Goal: Task Accomplishment & Management: Manage account settings

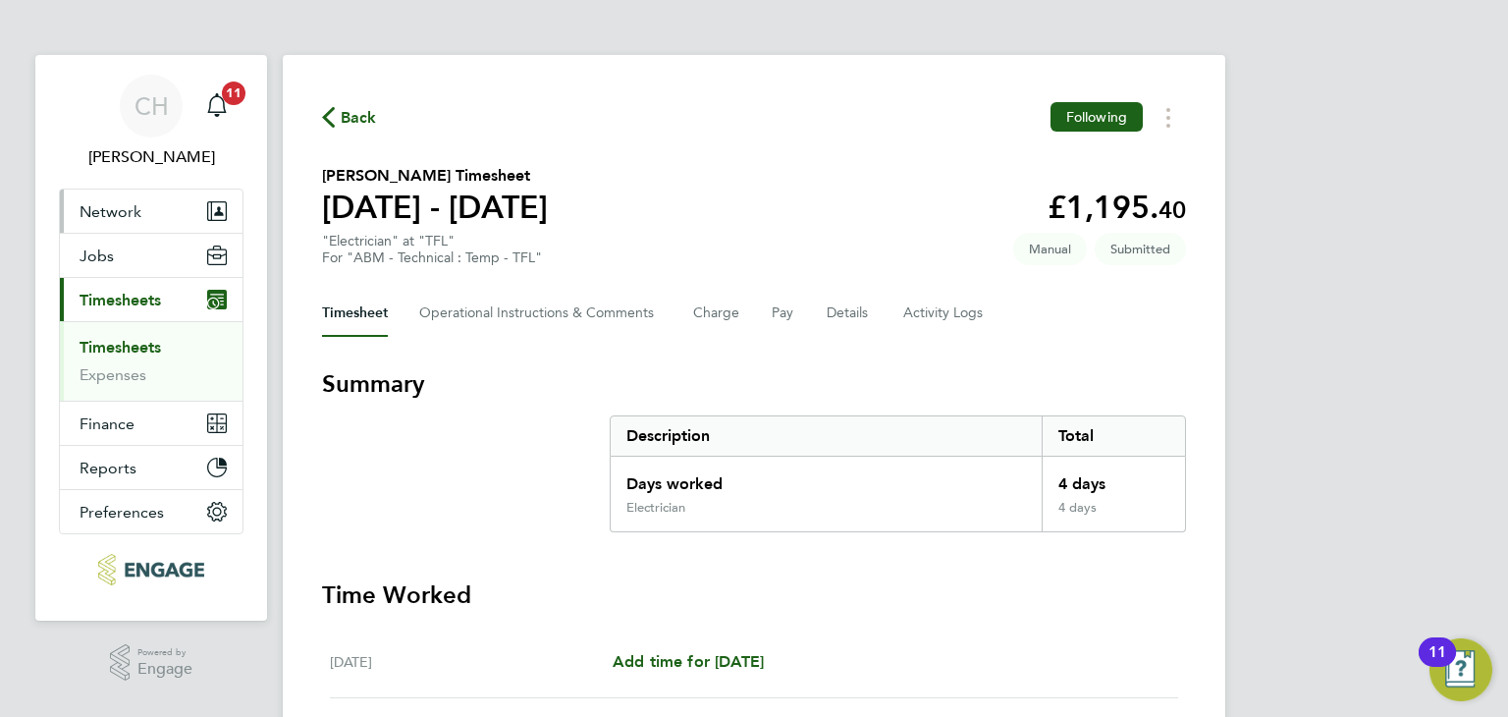
click at [137, 213] on span "Network" at bounding box center [111, 211] width 62 height 19
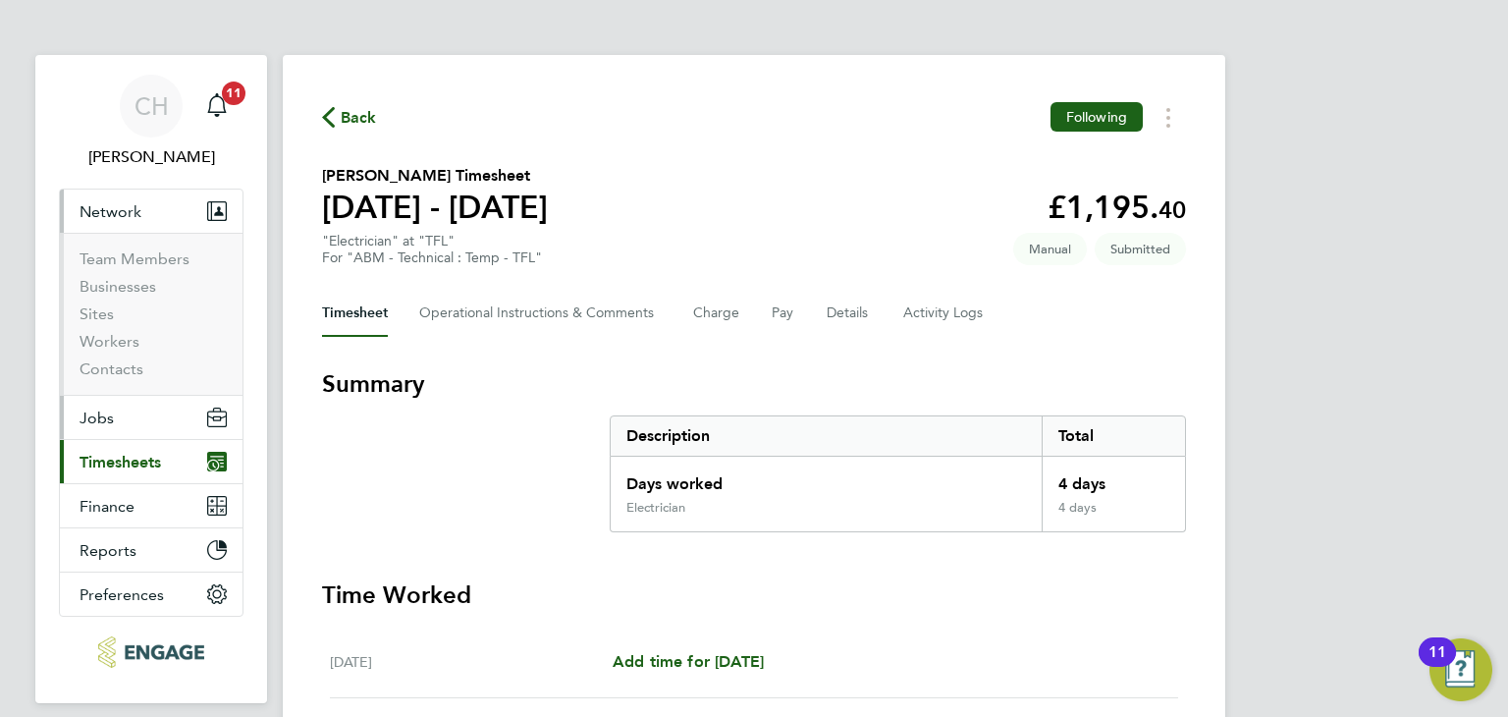
click at [110, 419] on span "Jobs" at bounding box center [97, 418] width 34 height 19
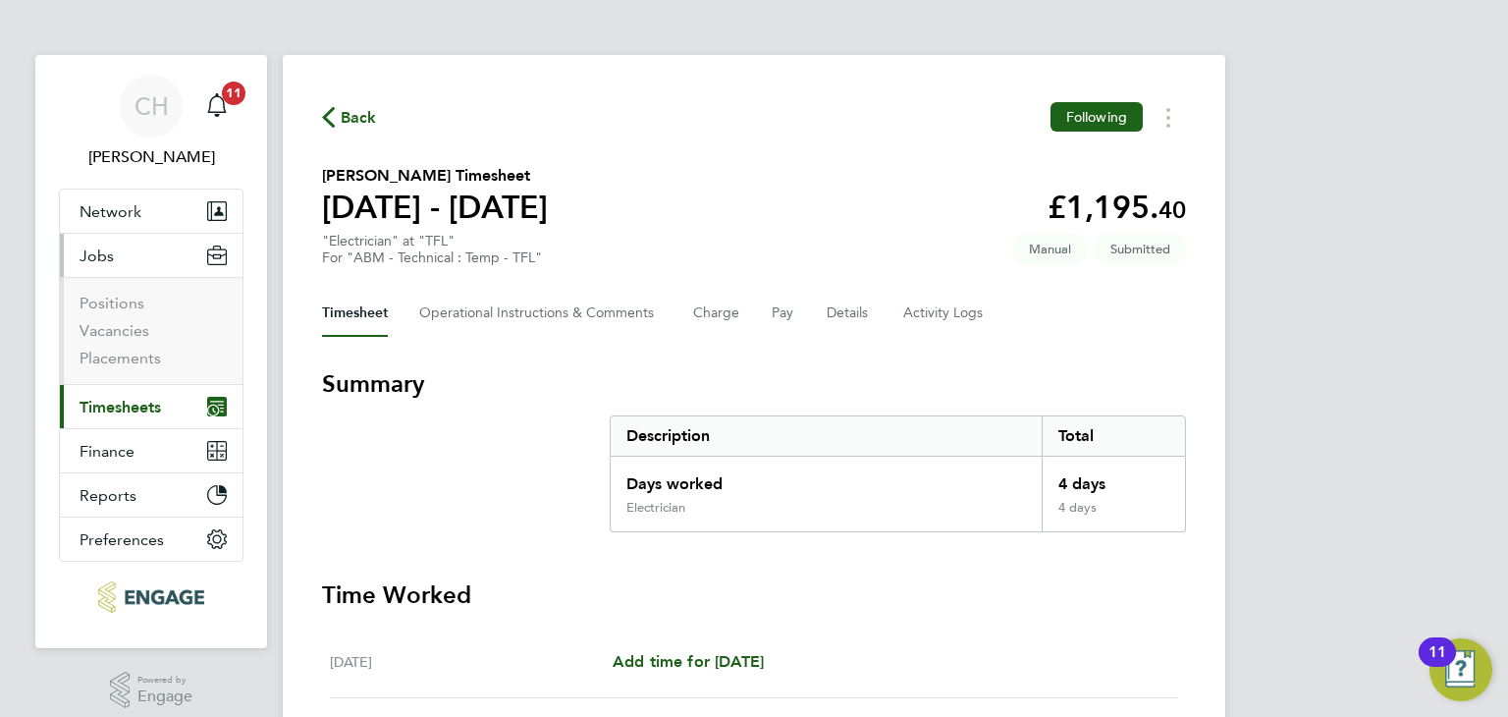
click at [128, 369] on ul "Positions Vacancies Placements" at bounding box center [151, 330] width 183 height 107
click at [130, 356] on link "Placements" at bounding box center [121, 358] width 82 height 19
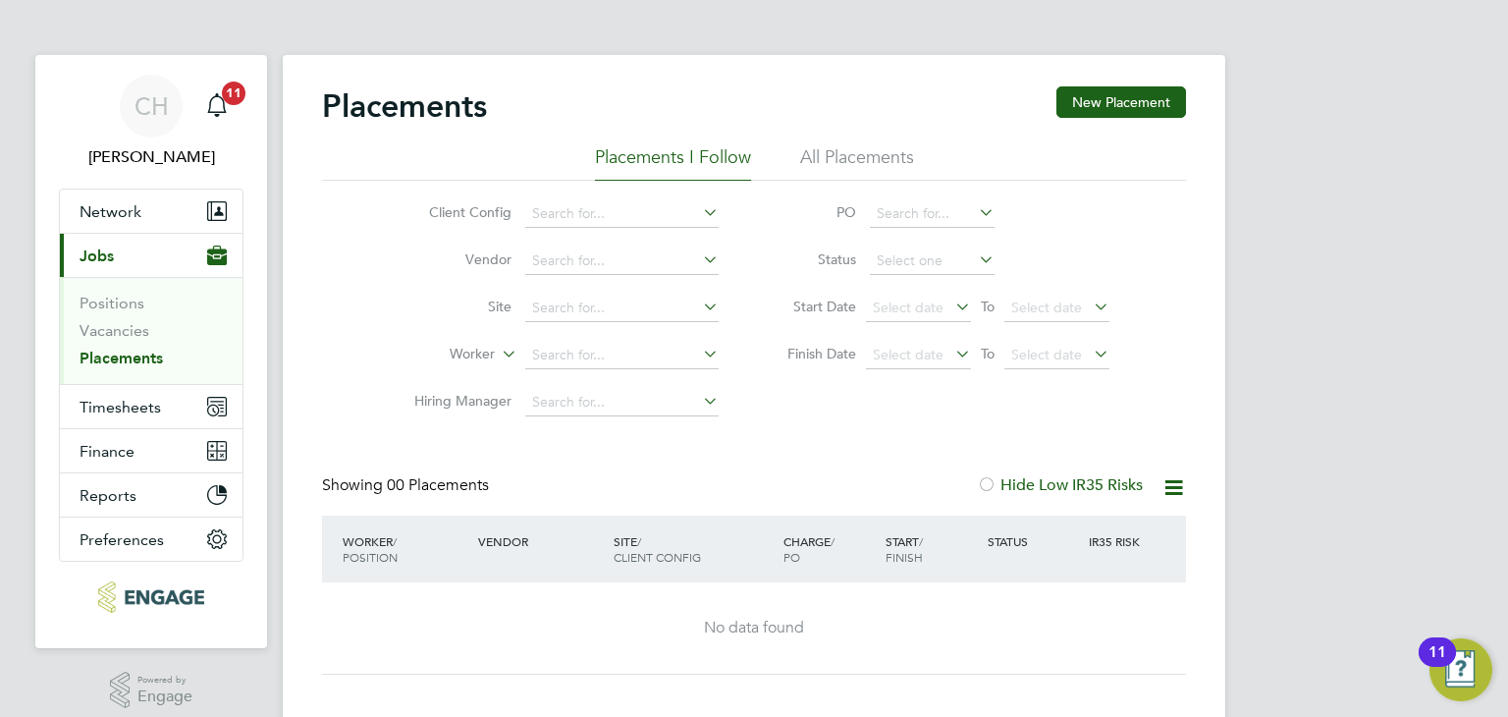
click at [860, 162] on li "All Placements" at bounding box center [857, 162] width 114 height 35
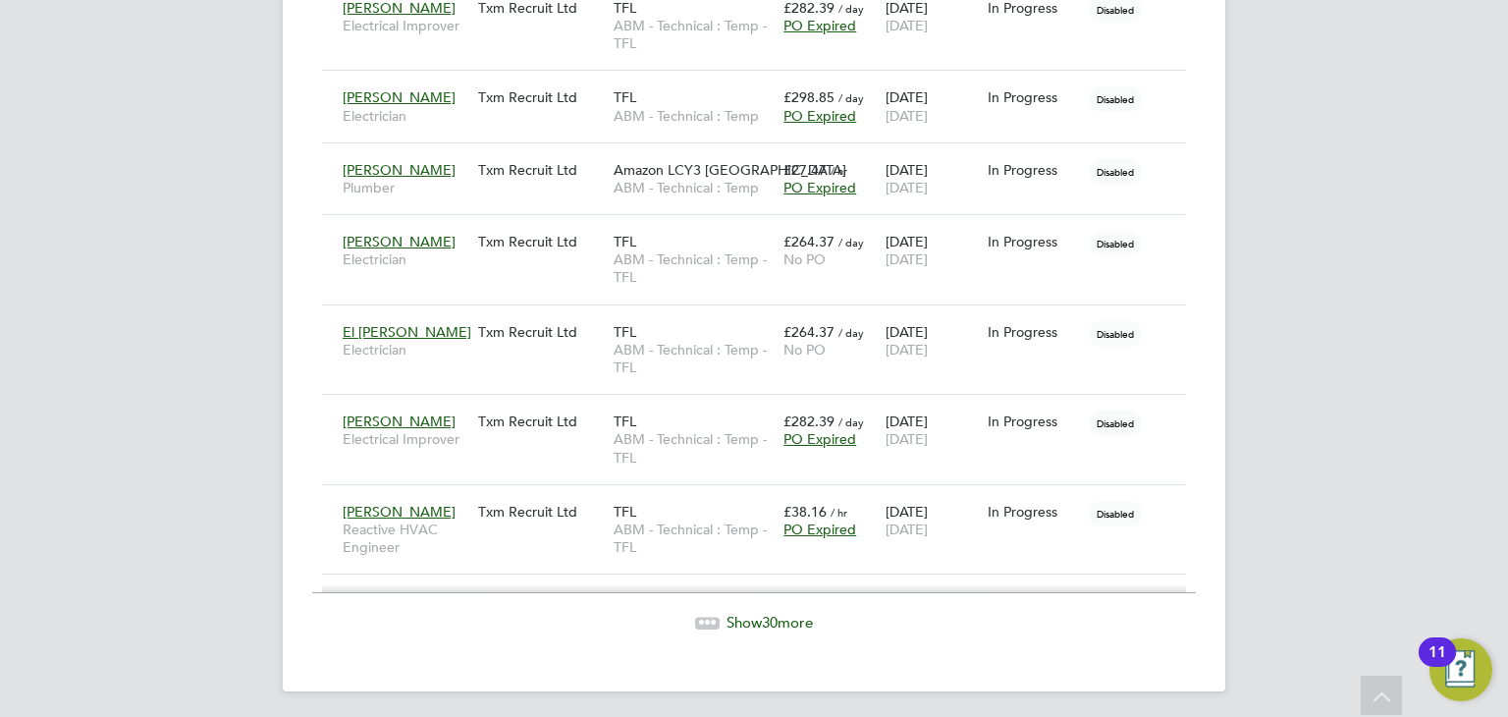
click at [753, 620] on span "Show 30 more" at bounding box center [770, 622] width 86 height 19
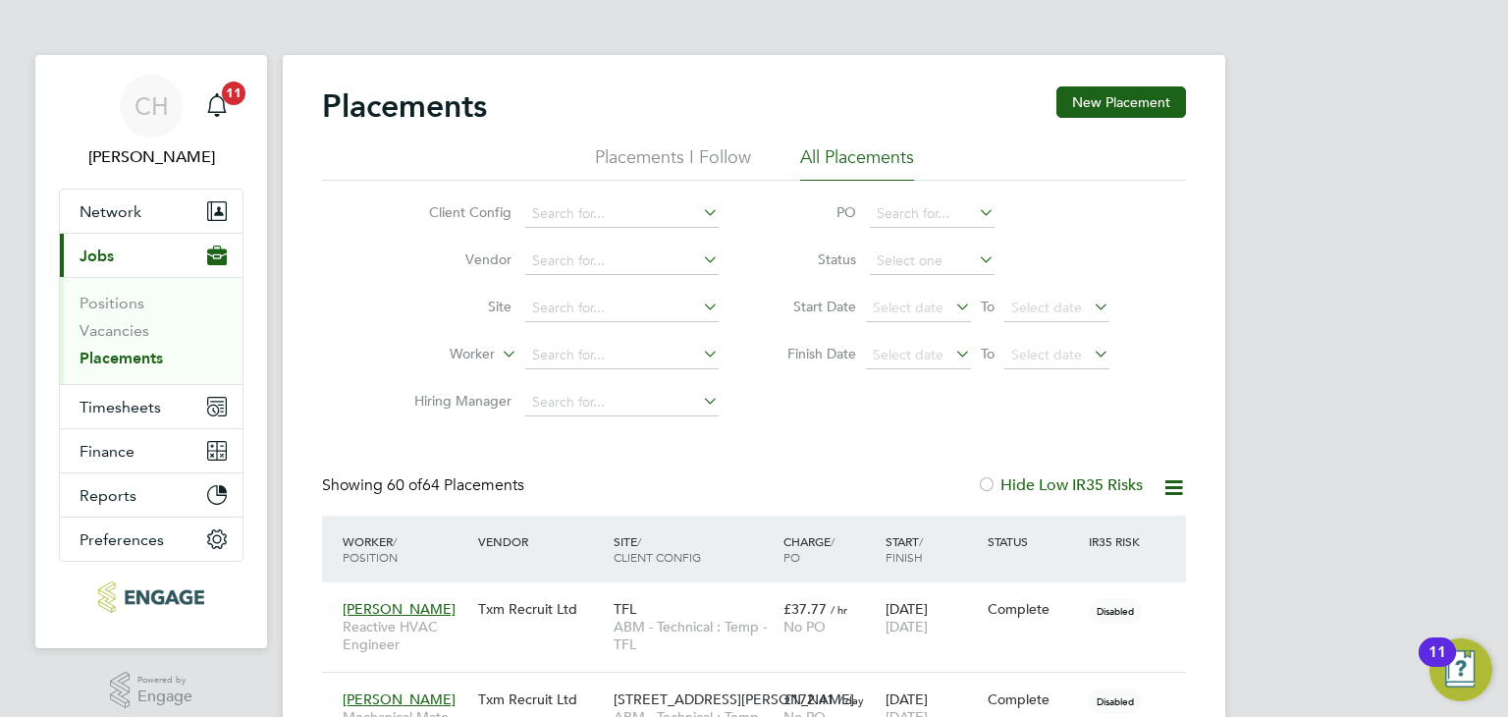
click at [692, 161] on li "Placements I Follow" at bounding box center [673, 162] width 156 height 35
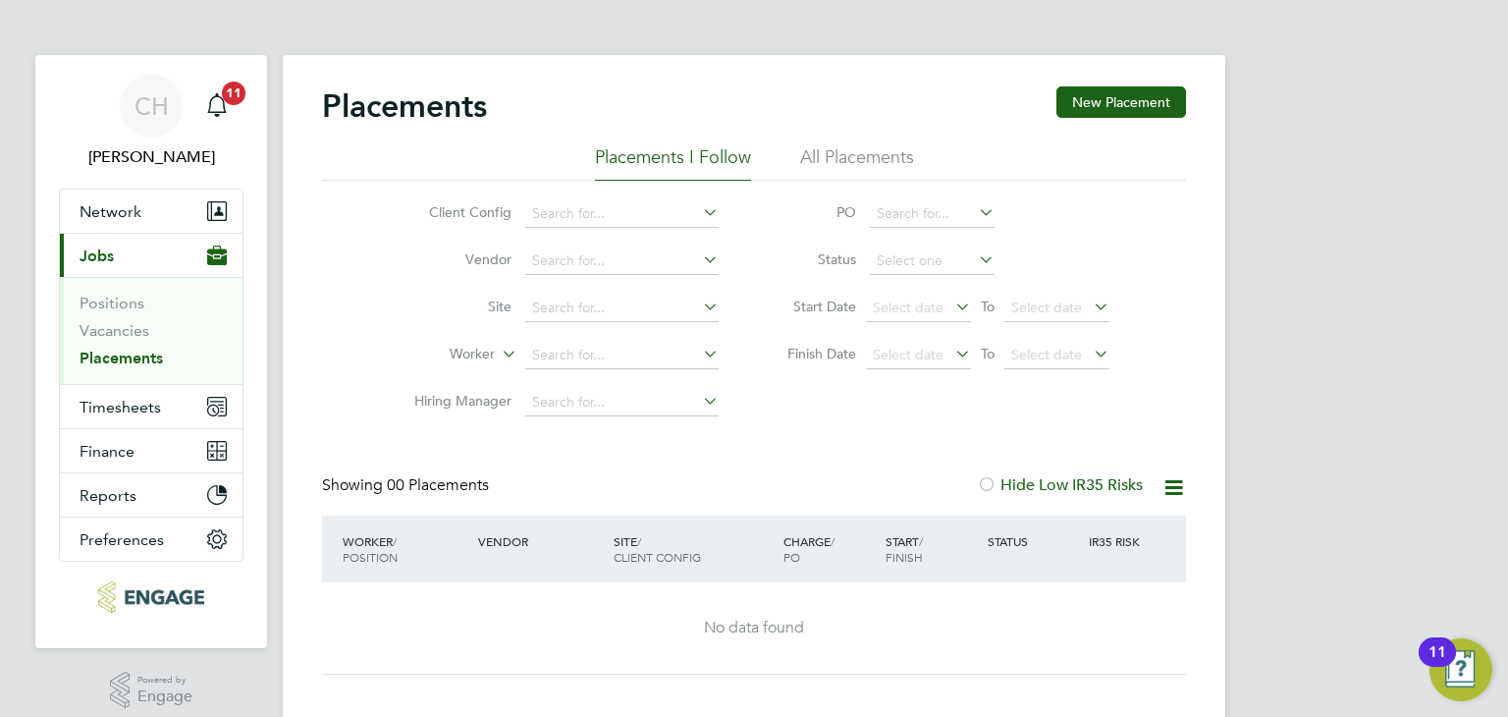
click at [852, 153] on li "All Placements" at bounding box center [857, 162] width 114 height 35
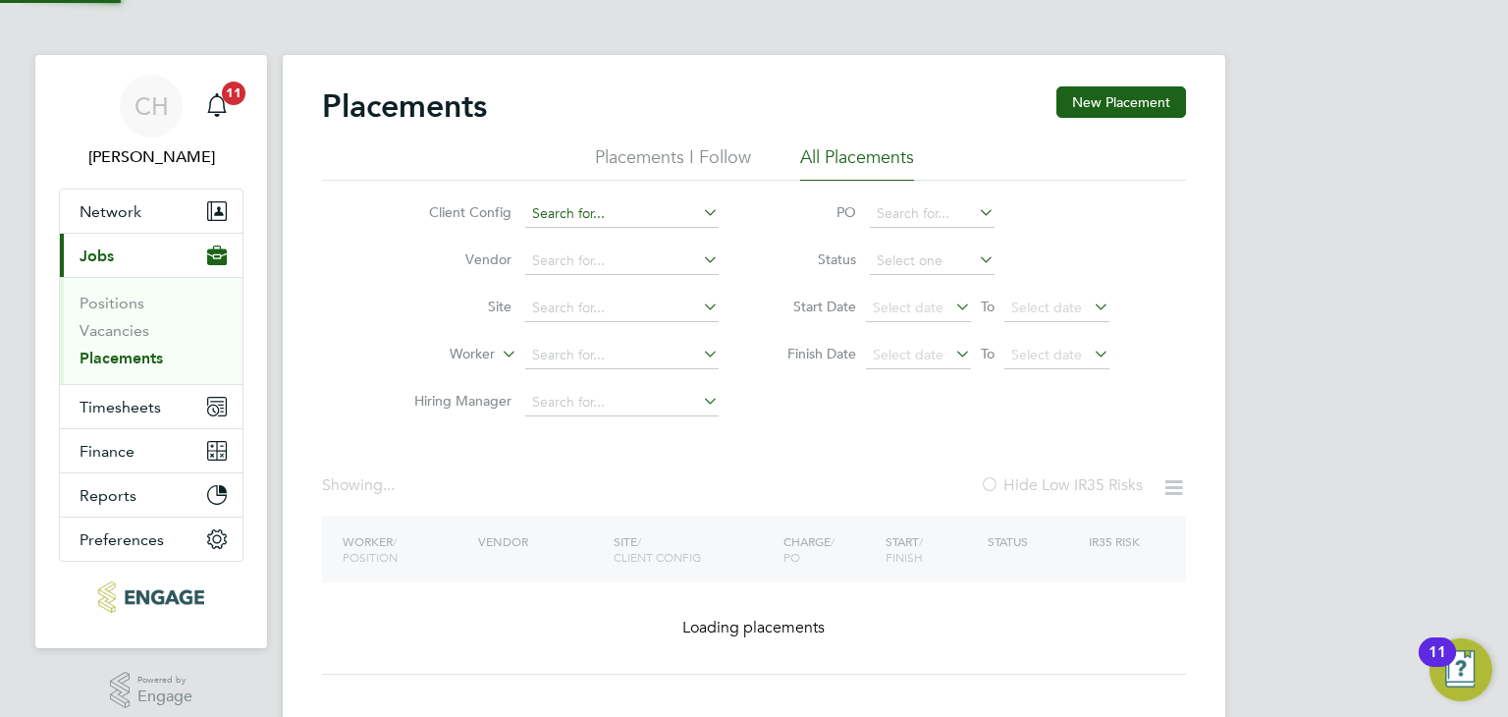
click at [605, 215] on input at bounding box center [621, 213] width 193 height 27
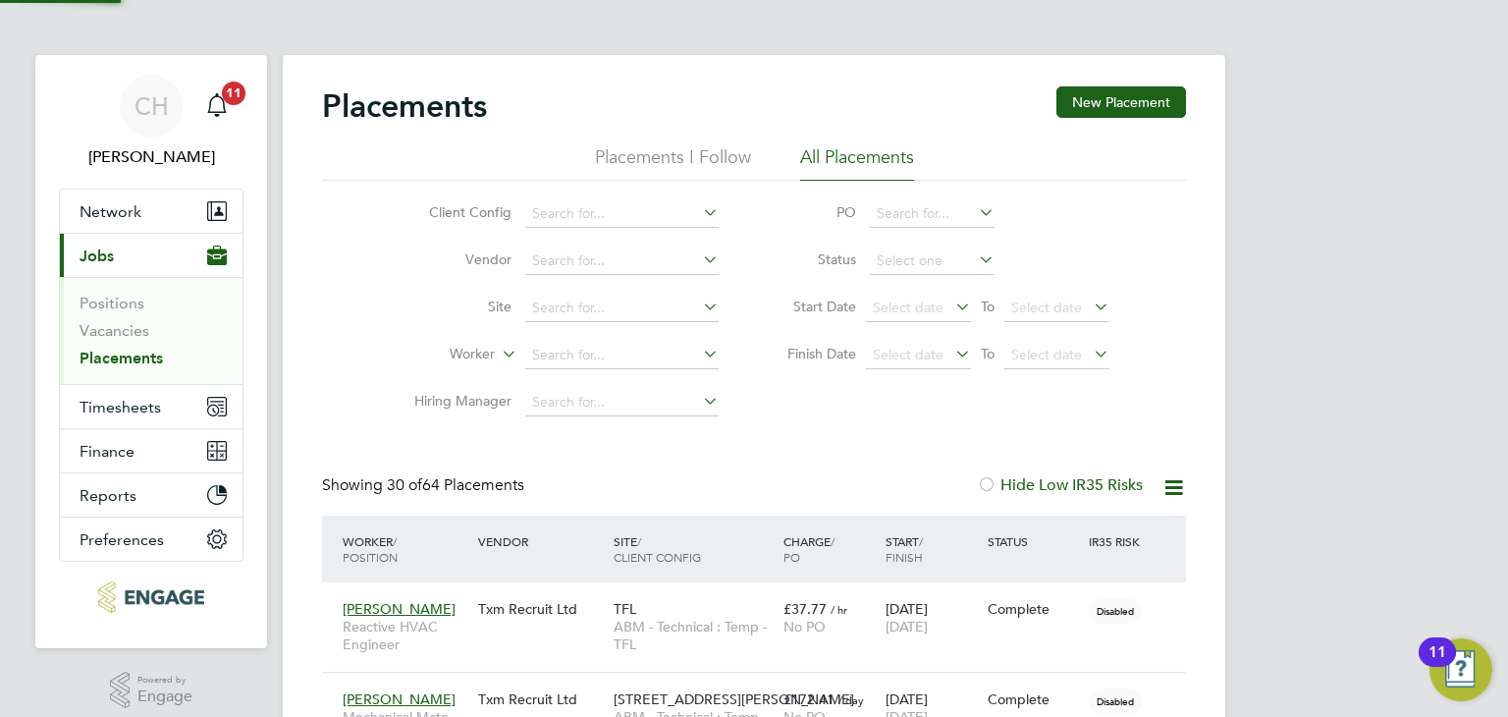
click at [647, 210] on input at bounding box center [621, 213] width 193 height 27
click at [699, 211] on icon at bounding box center [699, 211] width 0 height 27
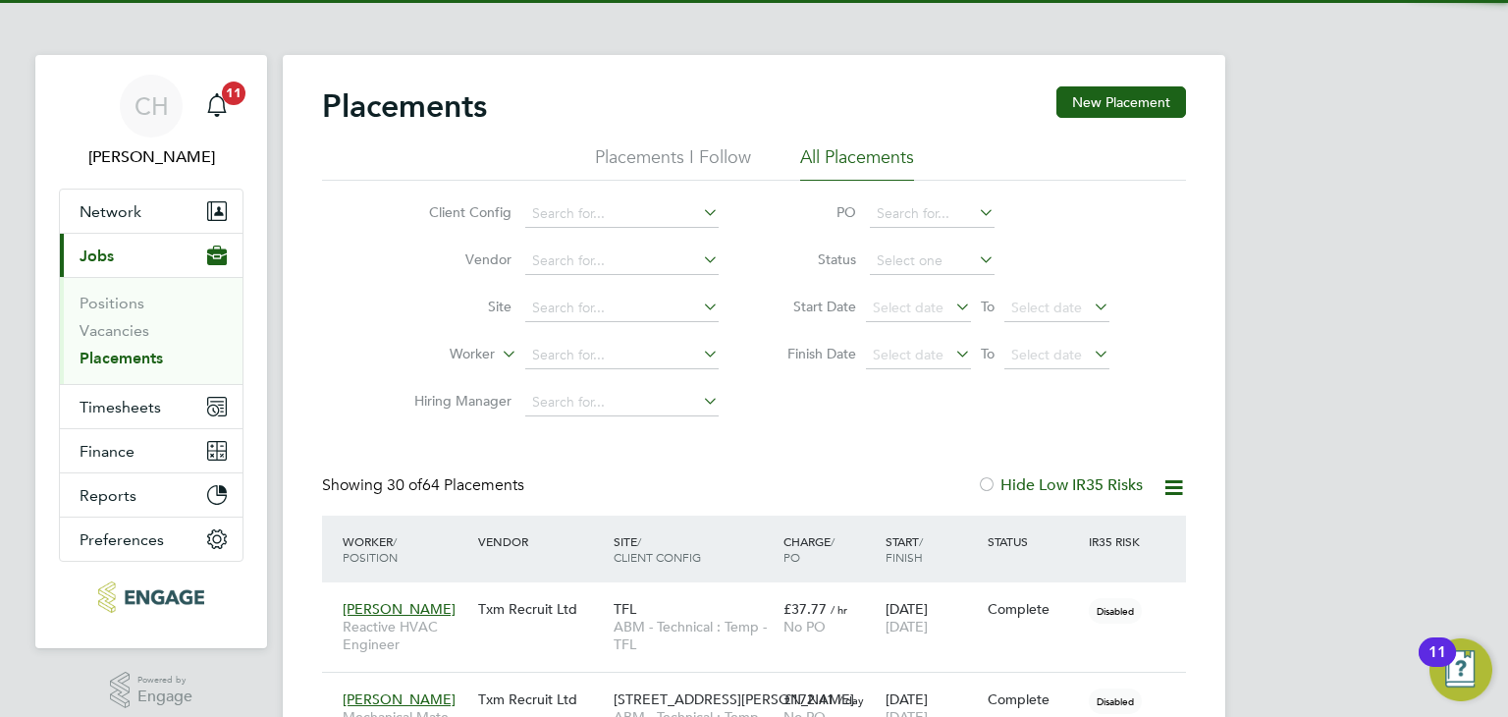
click at [699, 210] on icon at bounding box center [699, 211] width 0 height 27
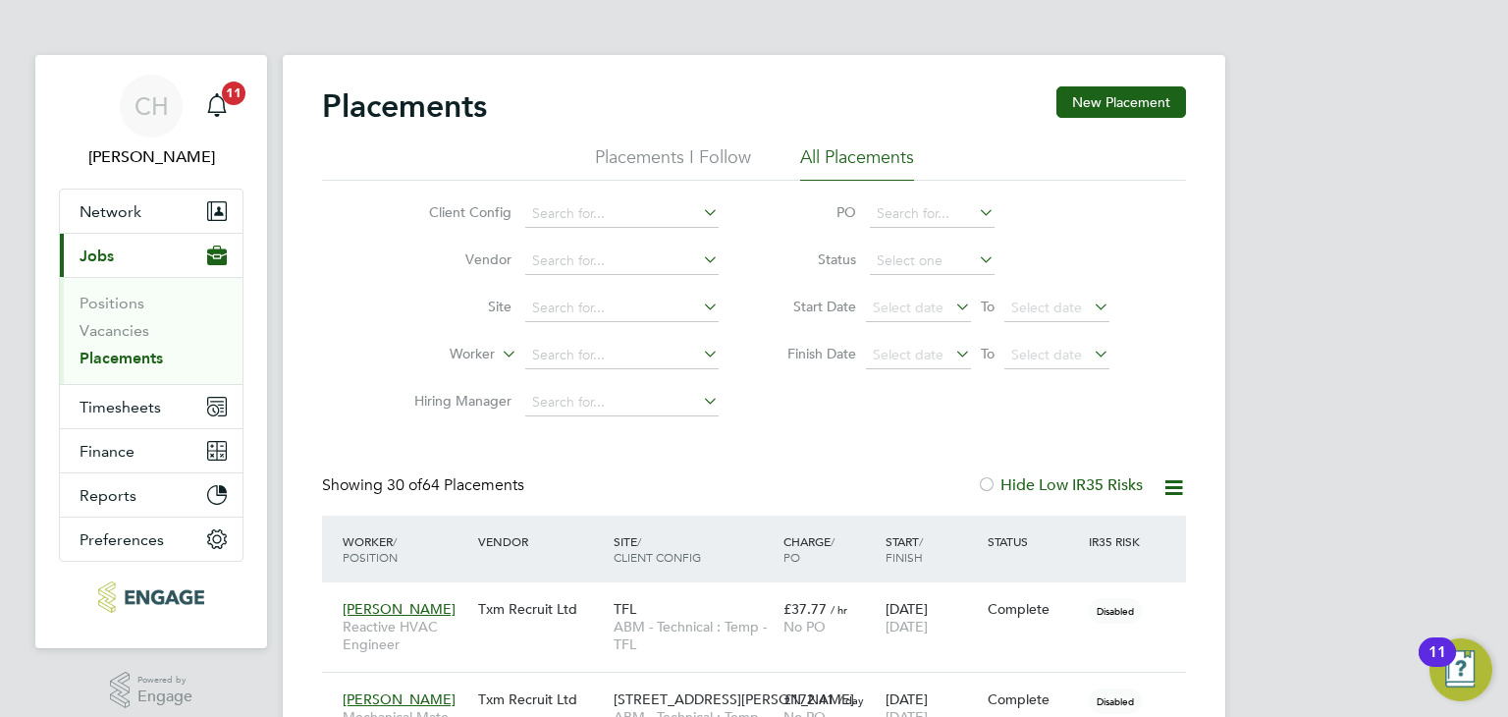
click at [758, 213] on li "PO" at bounding box center [938, 214] width 391 height 47
click at [699, 260] on icon at bounding box center [699, 259] width 0 height 27
click at [723, 339] on li "Worker" at bounding box center [558, 355] width 369 height 47
click at [975, 262] on icon at bounding box center [975, 259] width 0 height 27
click at [975, 254] on icon at bounding box center [975, 259] width 0 height 27
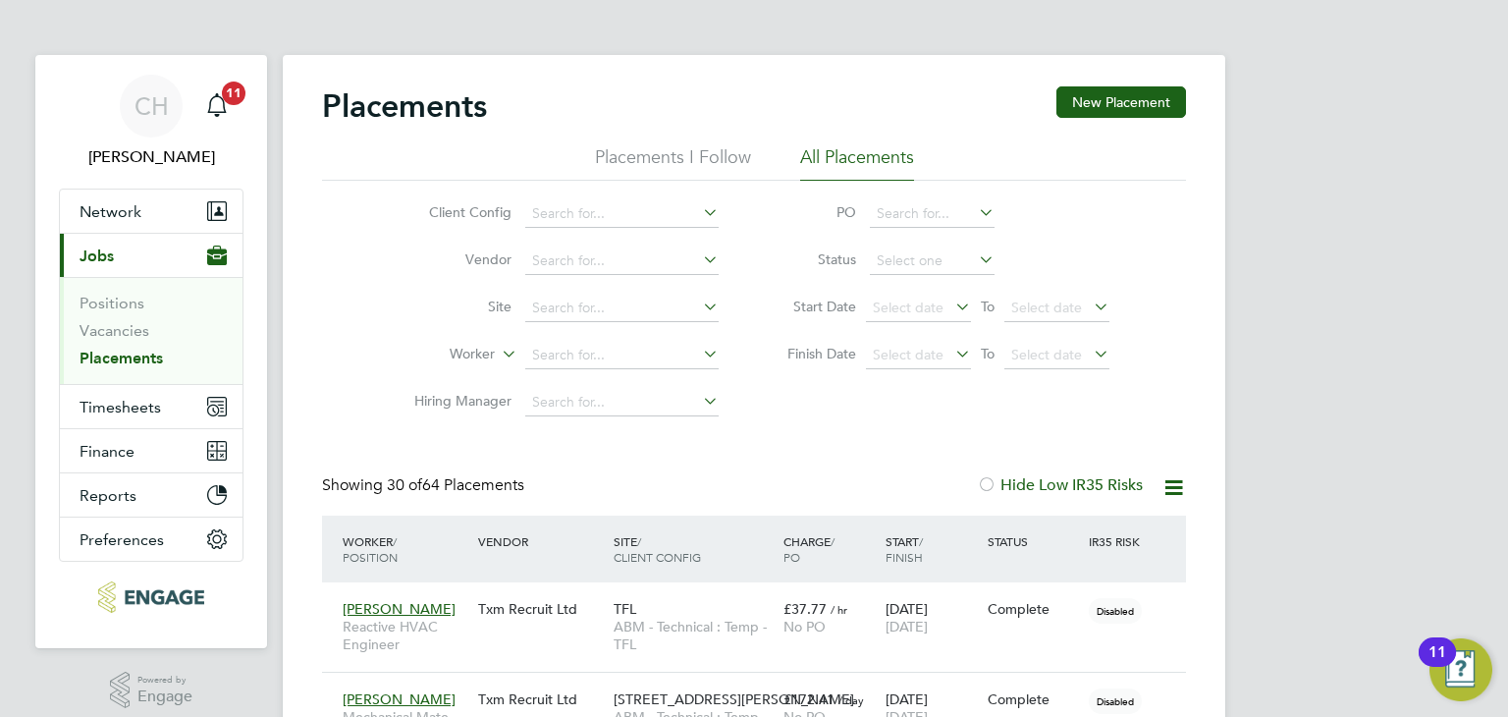
click at [975, 261] on icon at bounding box center [975, 259] width 0 height 27
click at [970, 265] on input at bounding box center [932, 260] width 125 height 27
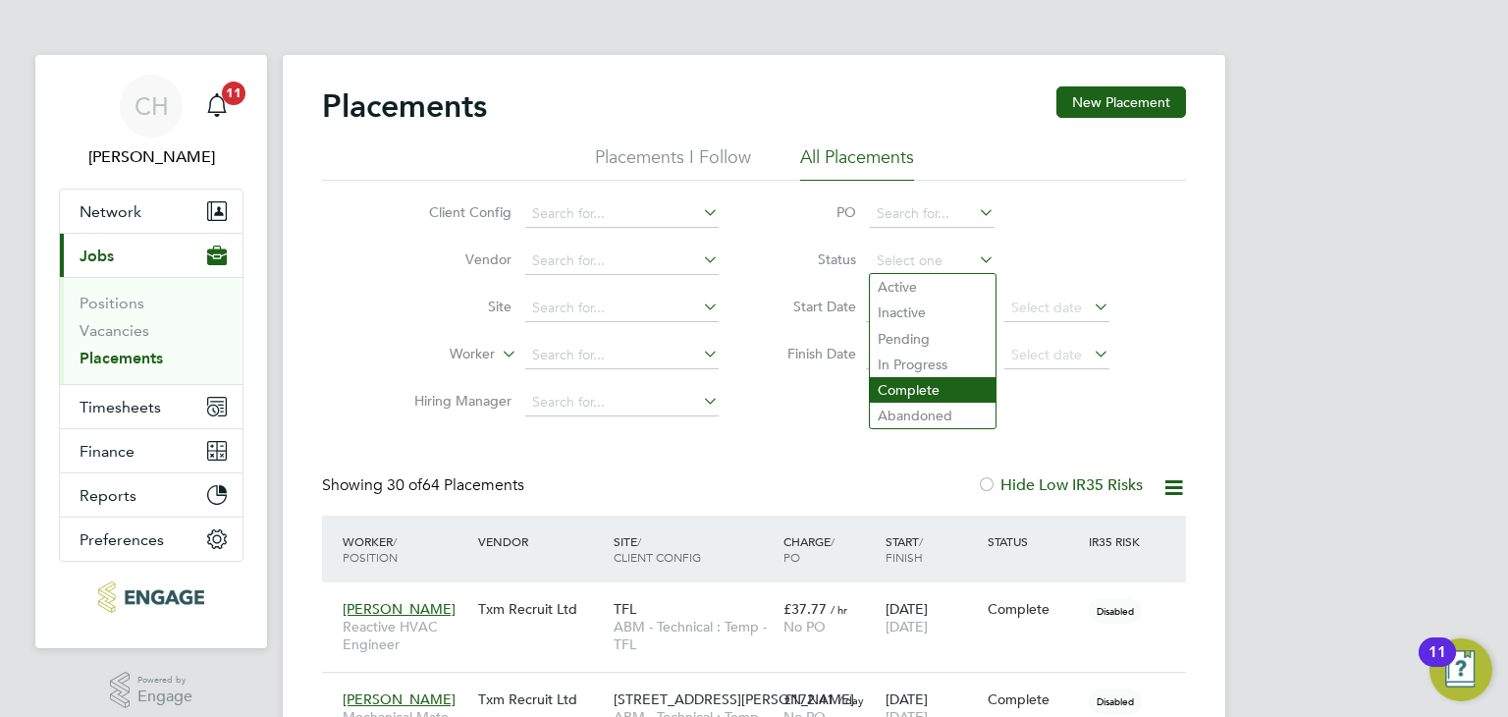
click at [964, 383] on li "Complete" at bounding box center [933, 390] width 126 height 26
type input "Complete"
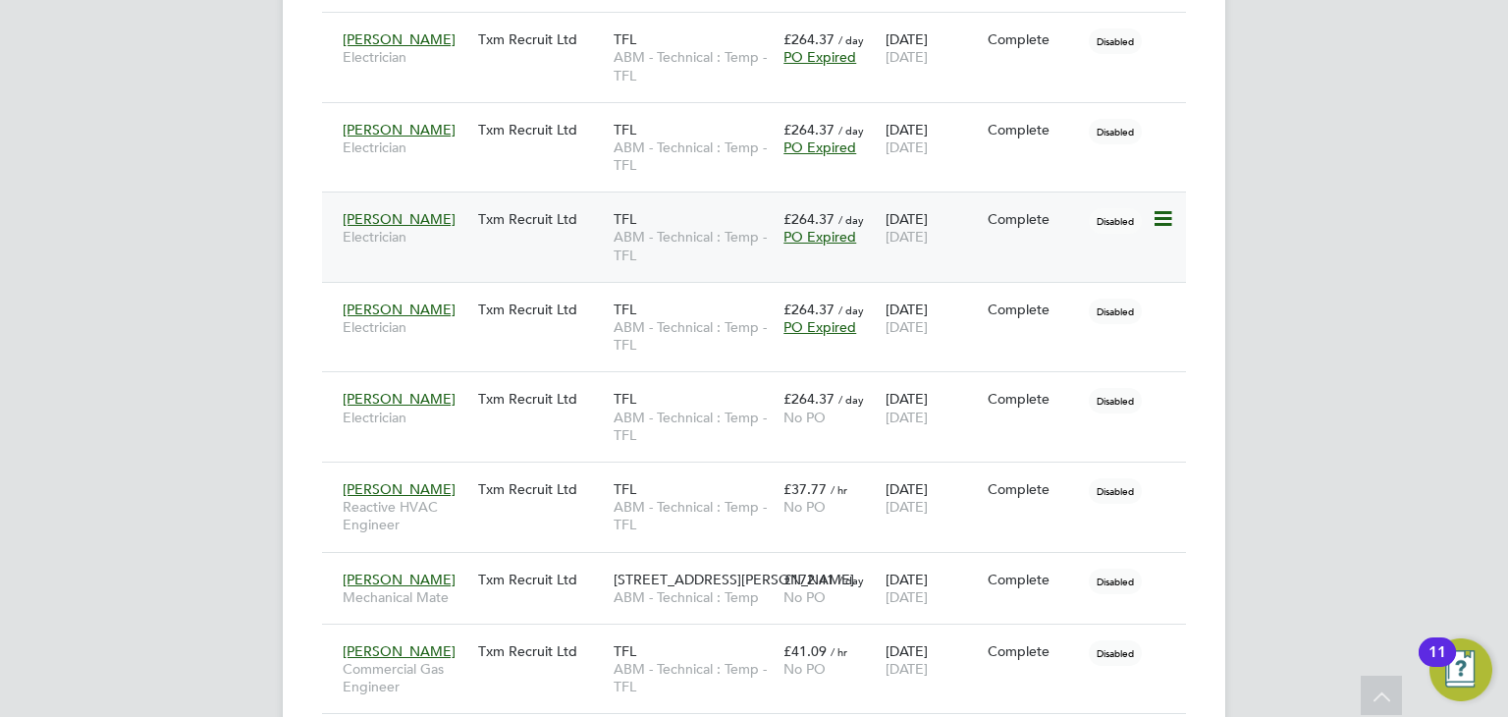
click at [1025, 221] on div "Complete" at bounding box center [1034, 219] width 92 height 18
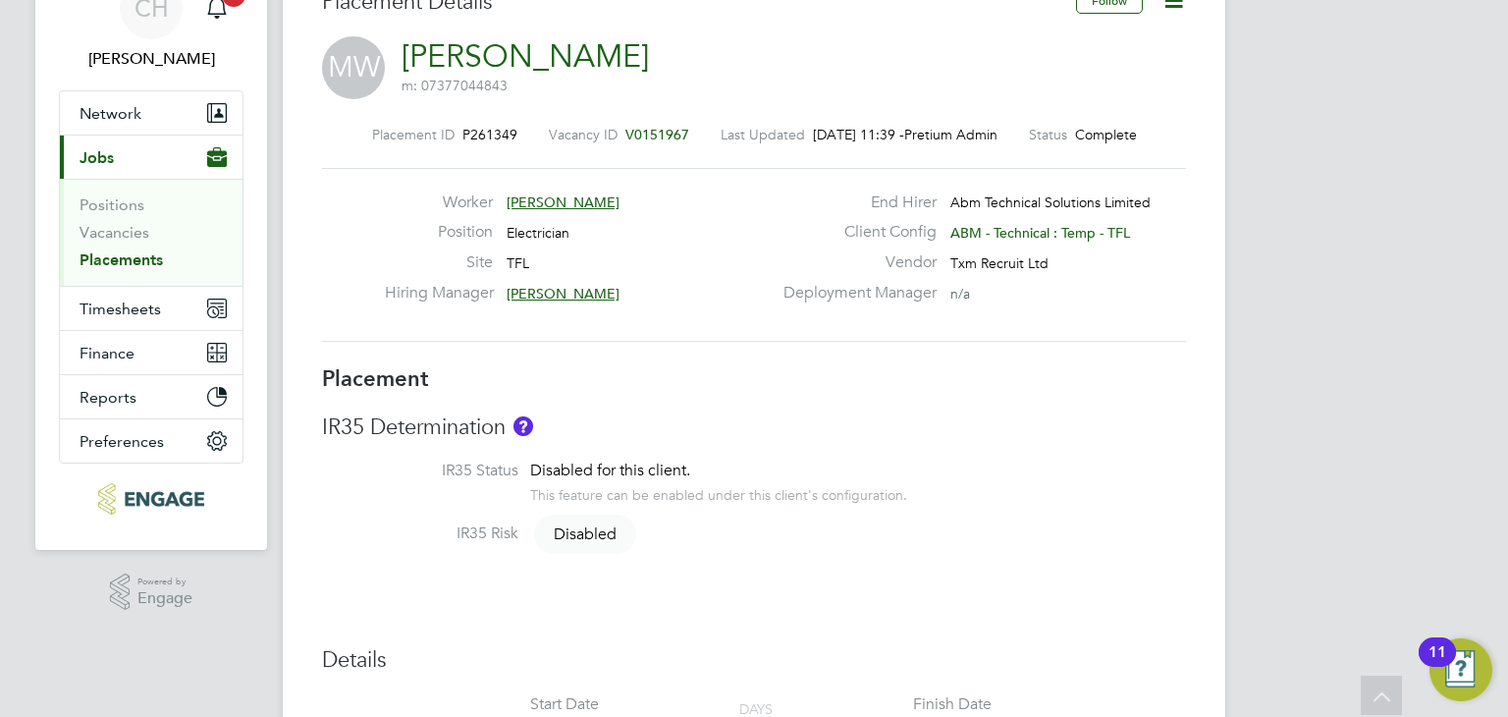
scroll to position [33, 0]
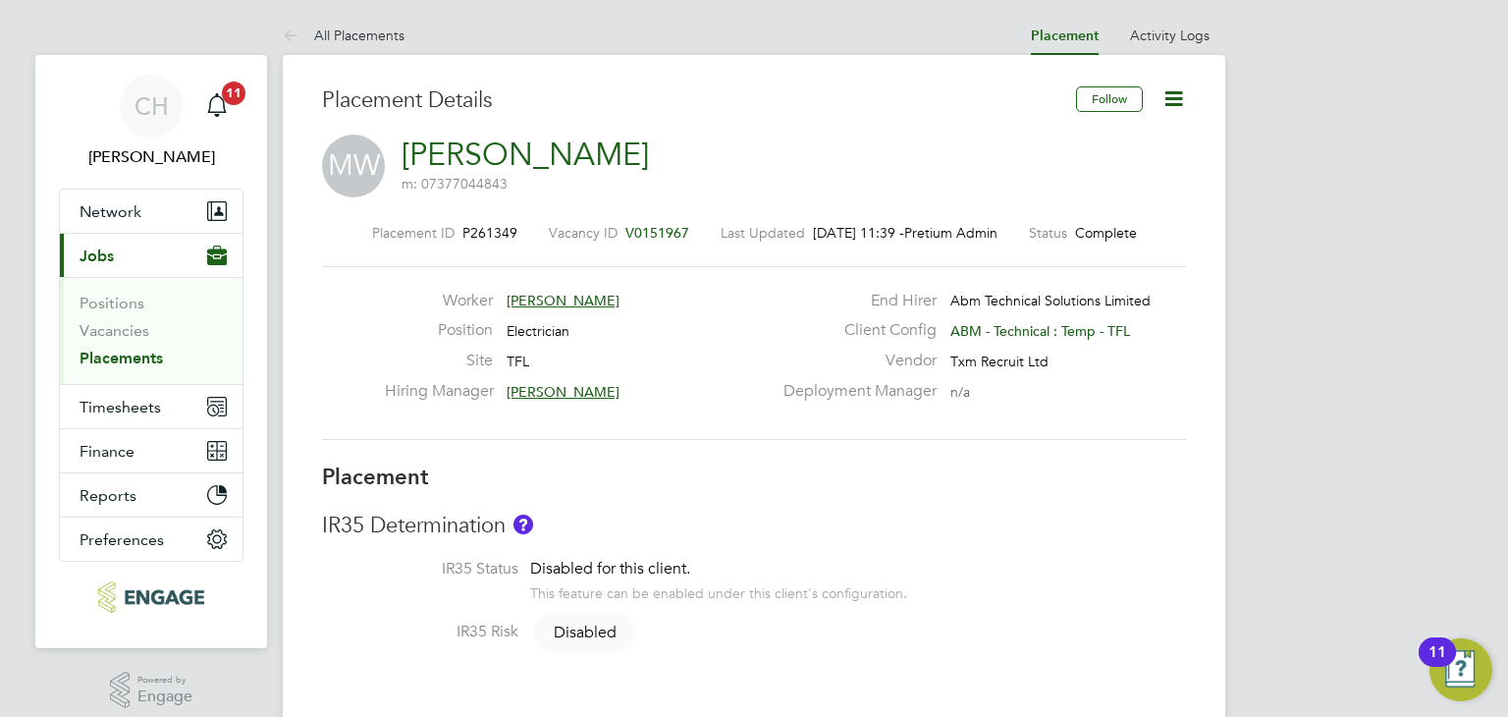
click at [1177, 97] on icon at bounding box center [1174, 98] width 25 height 25
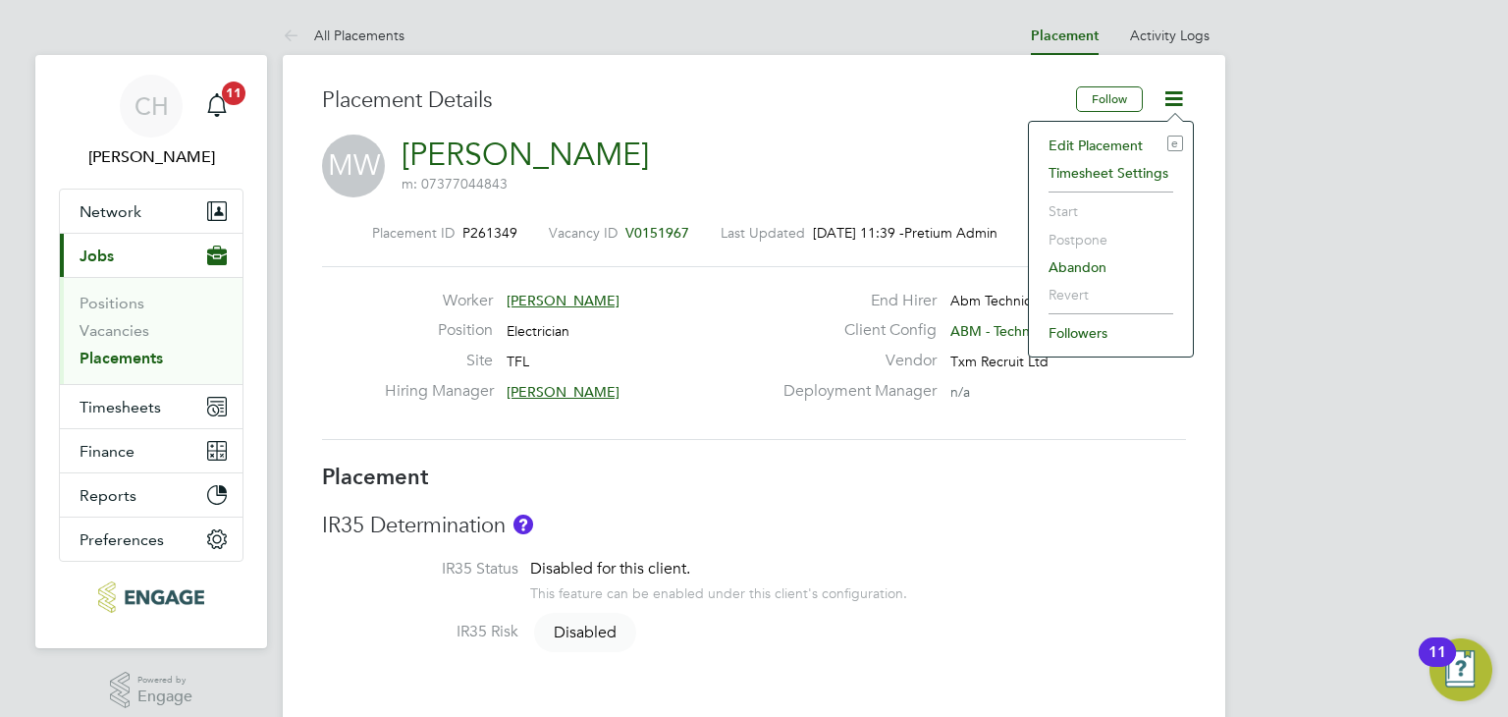
click at [1116, 142] on li "Edit Placement e" at bounding box center [1111, 145] width 144 height 27
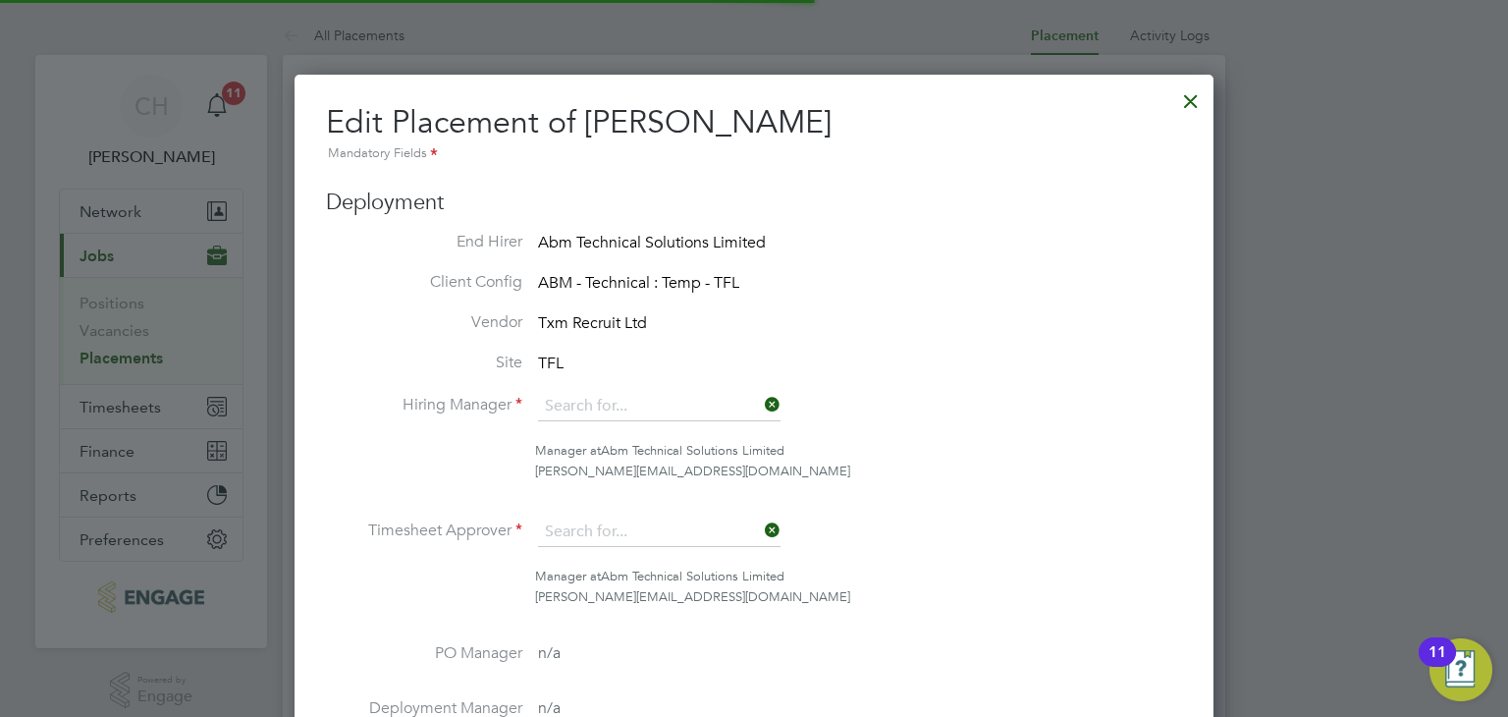
type input "[PERSON_NAME]"
type input "[DATE]"
type input "22:00"
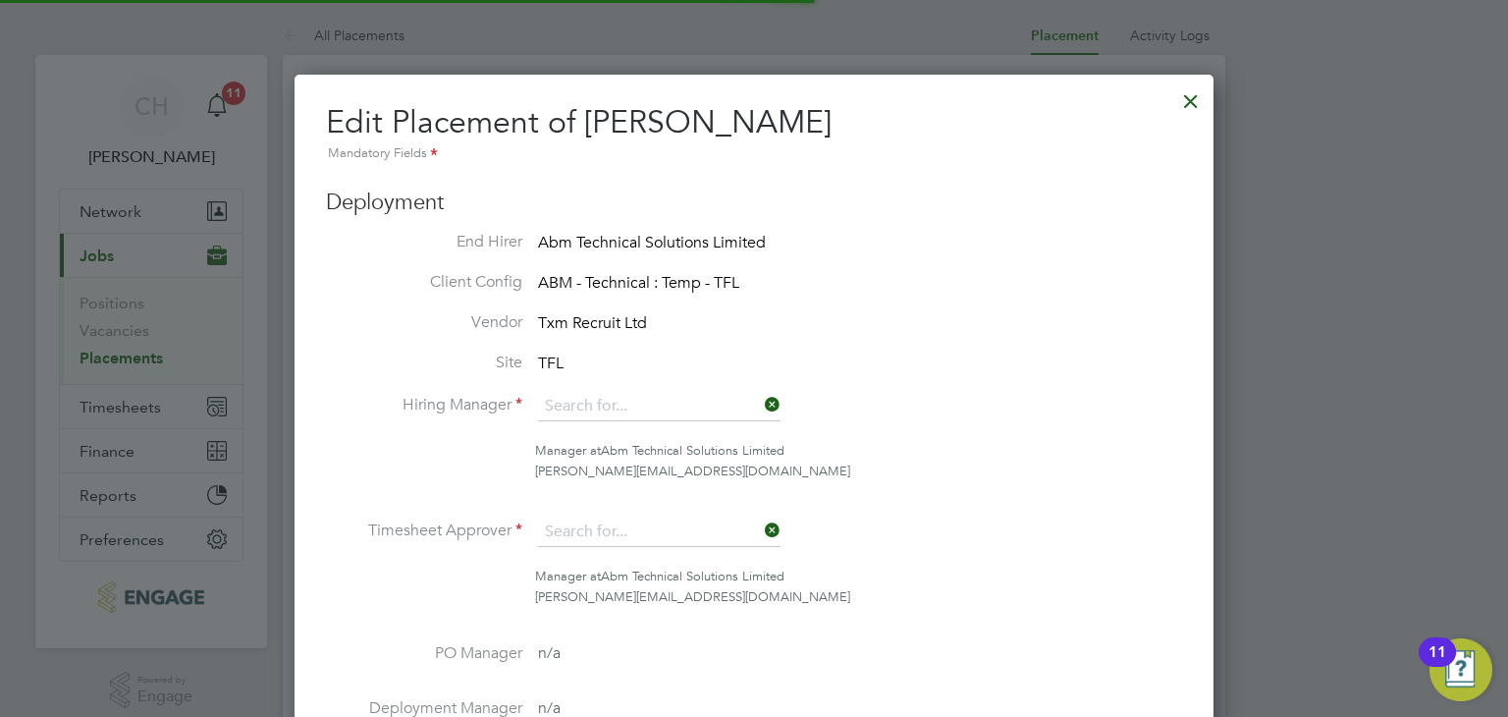
type input "06:00"
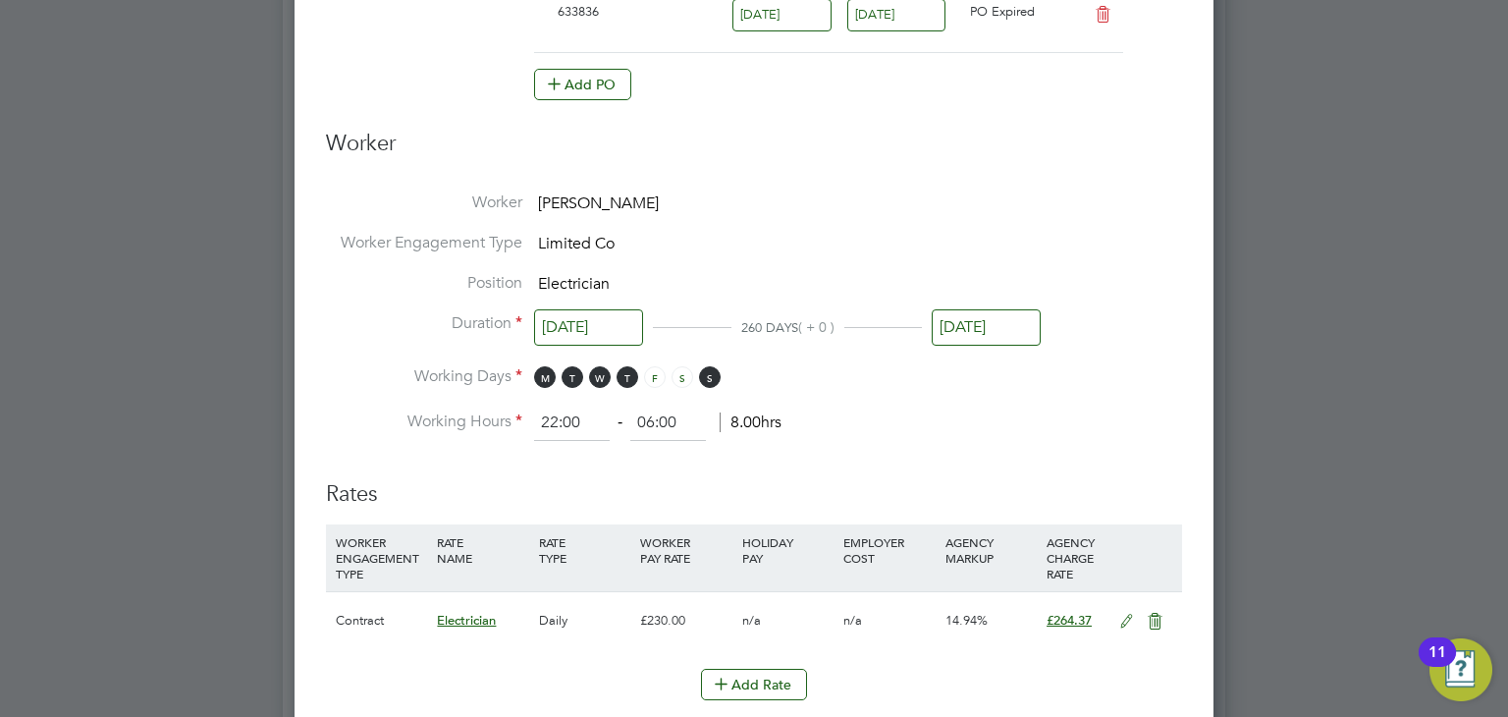
click at [987, 327] on input "[DATE]" at bounding box center [986, 327] width 109 height 36
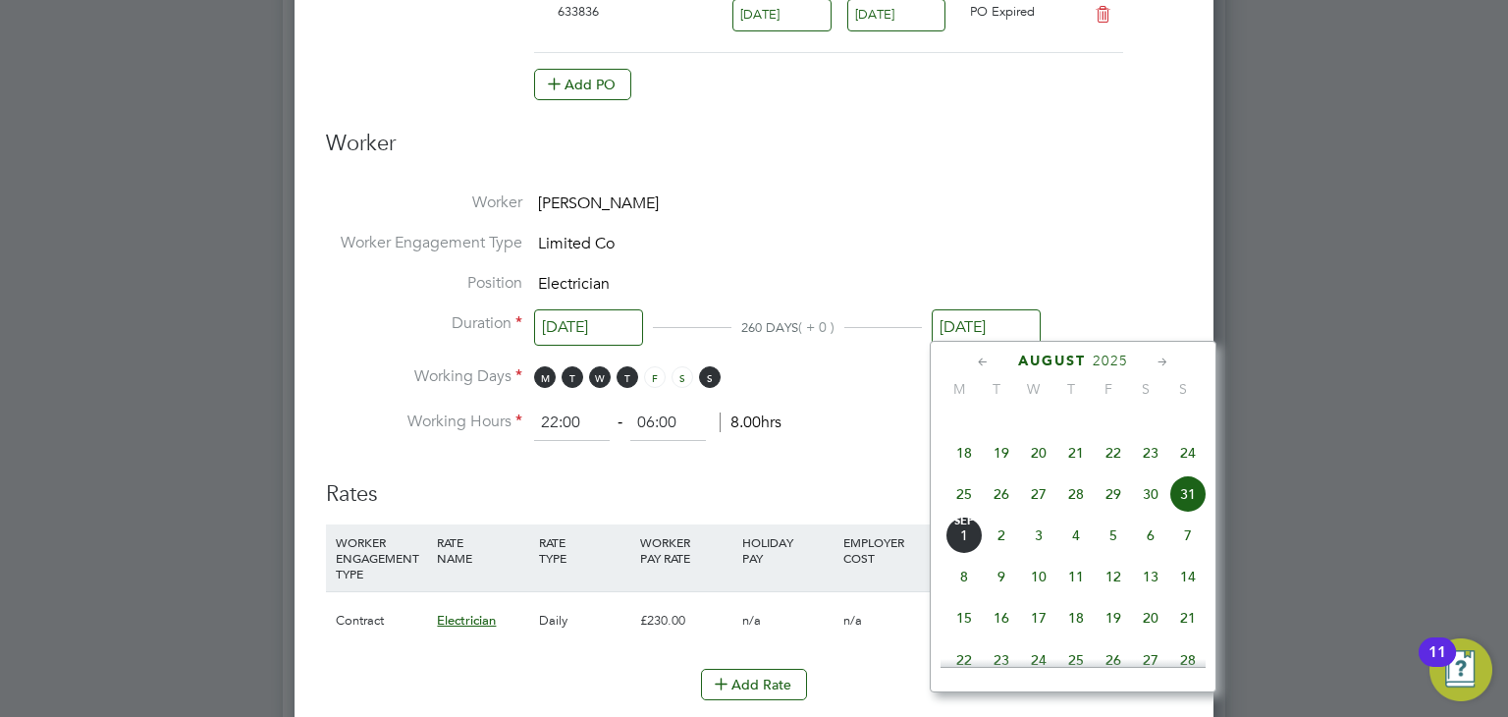
click at [1169, 356] on icon at bounding box center [1163, 363] width 19 height 22
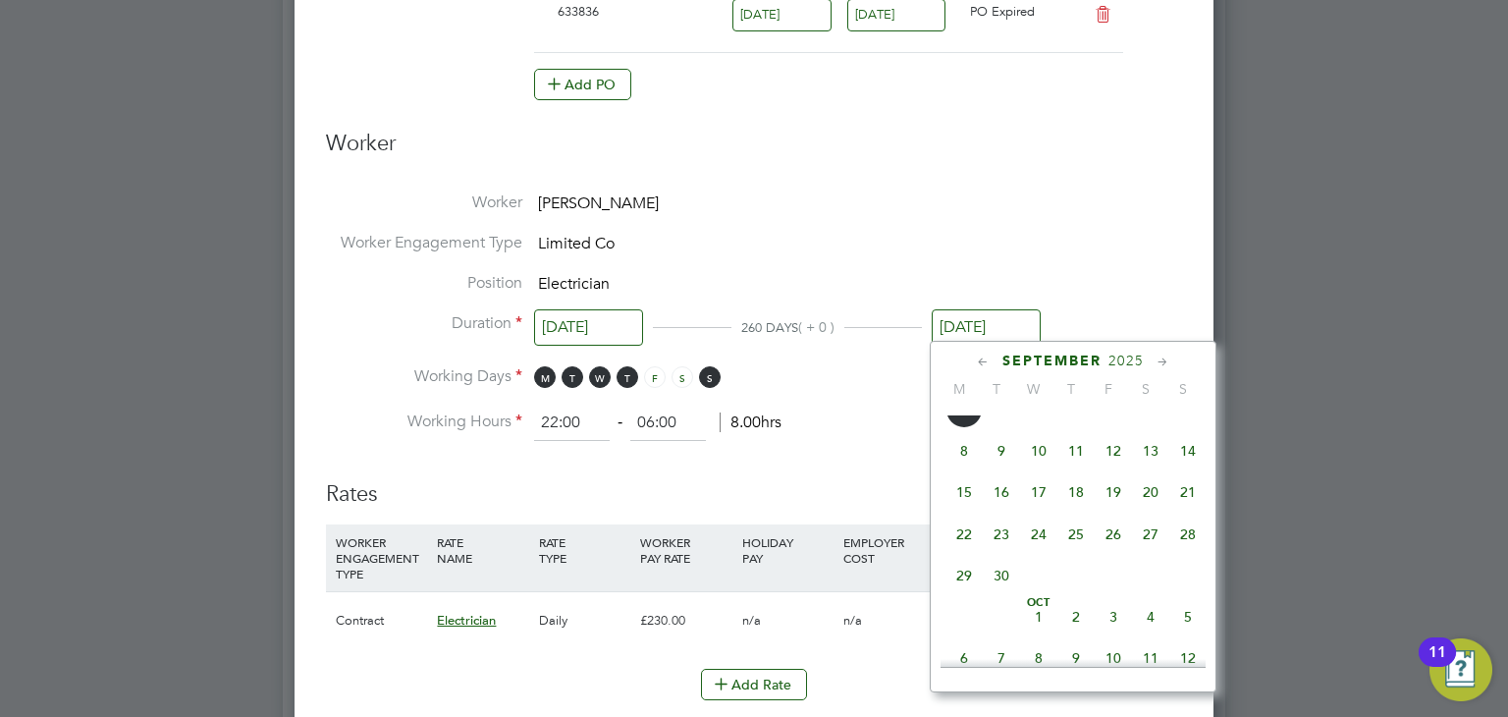
click at [1162, 364] on icon at bounding box center [1163, 363] width 19 height 22
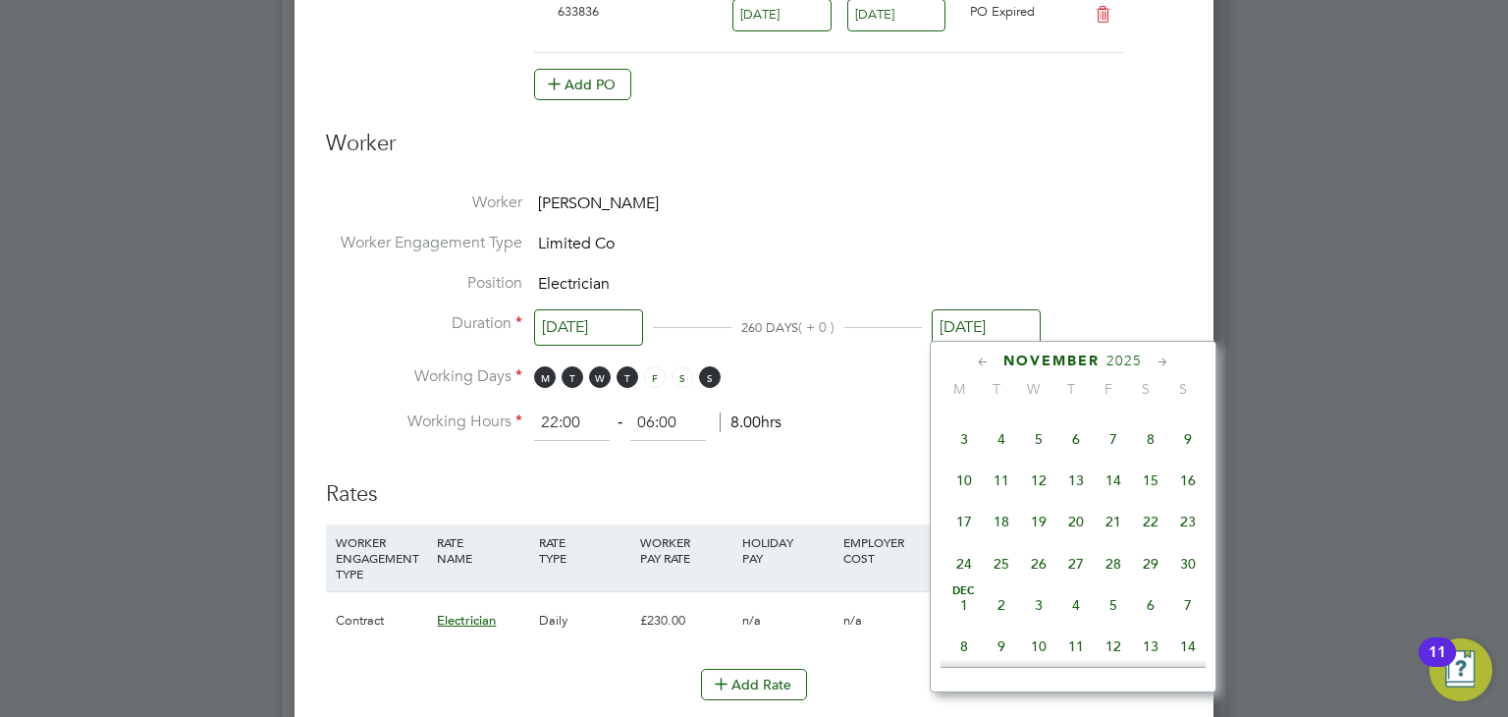
click at [1162, 364] on icon at bounding box center [1163, 363] width 19 height 22
click at [1038, 576] on span "31" at bounding box center [1038, 557] width 37 height 37
type input "[DATE]"
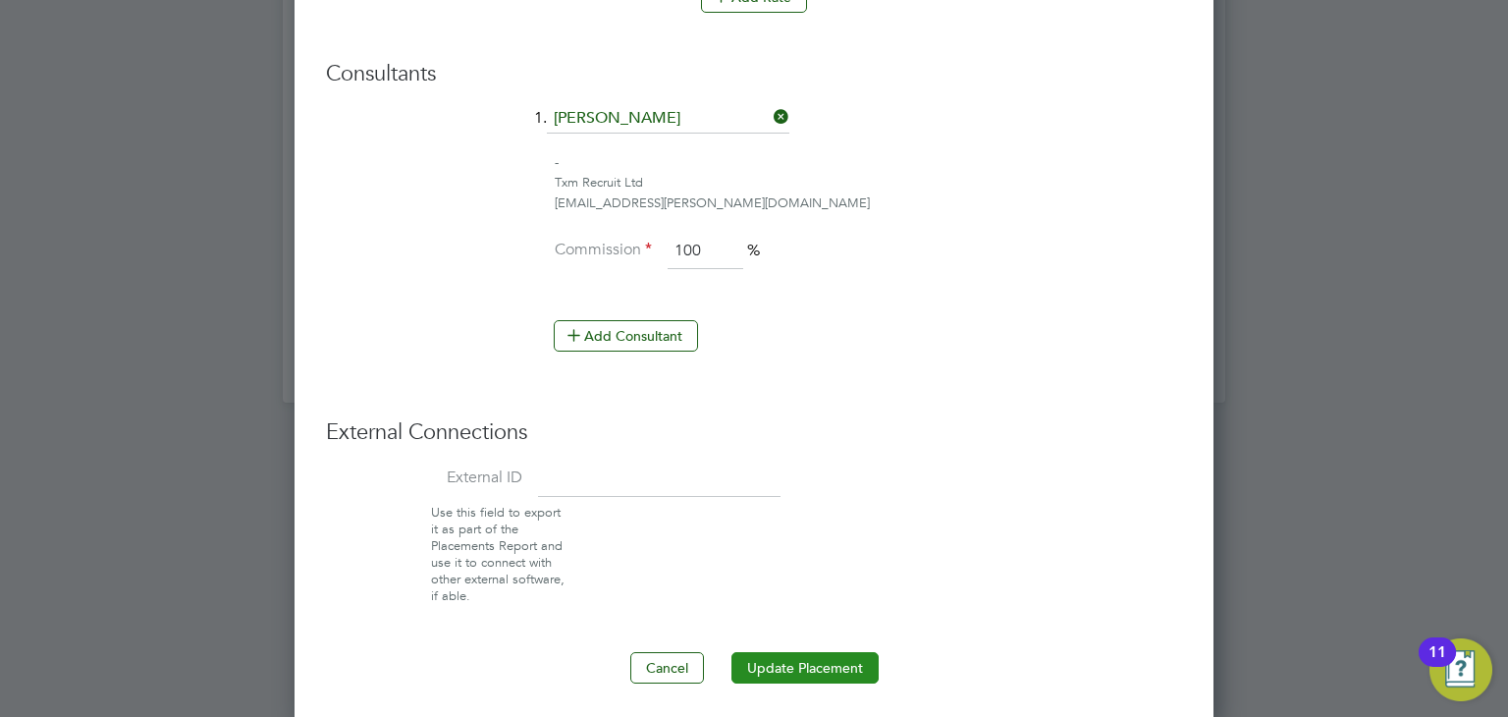
click at [802, 657] on button "Update Placement" at bounding box center [805, 667] width 147 height 31
